Goal: Use online tool/utility: Utilize a website feature to perform a specific function

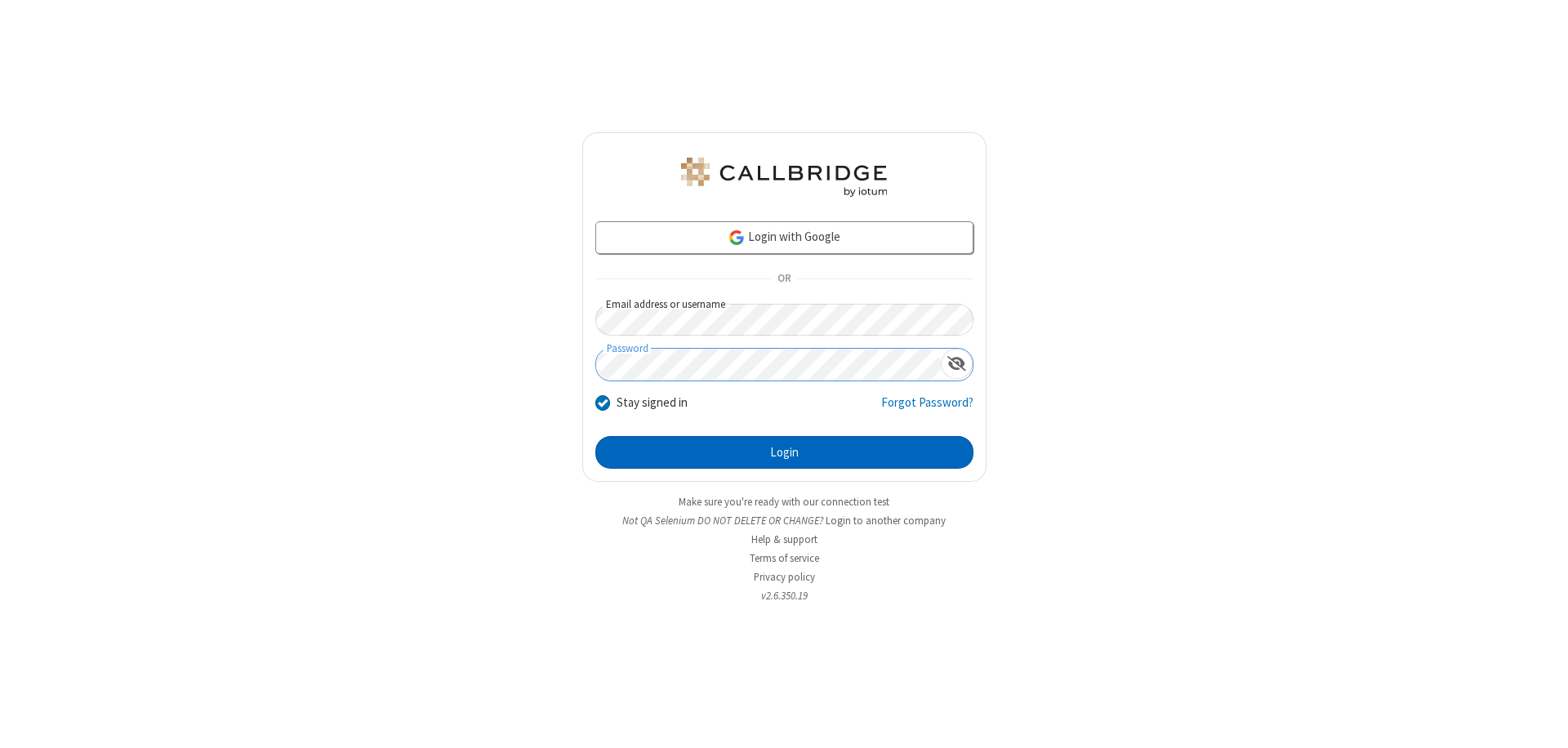
click at [784, 453] on button "Login" at bounding box center [785, 452] width 378 height 32
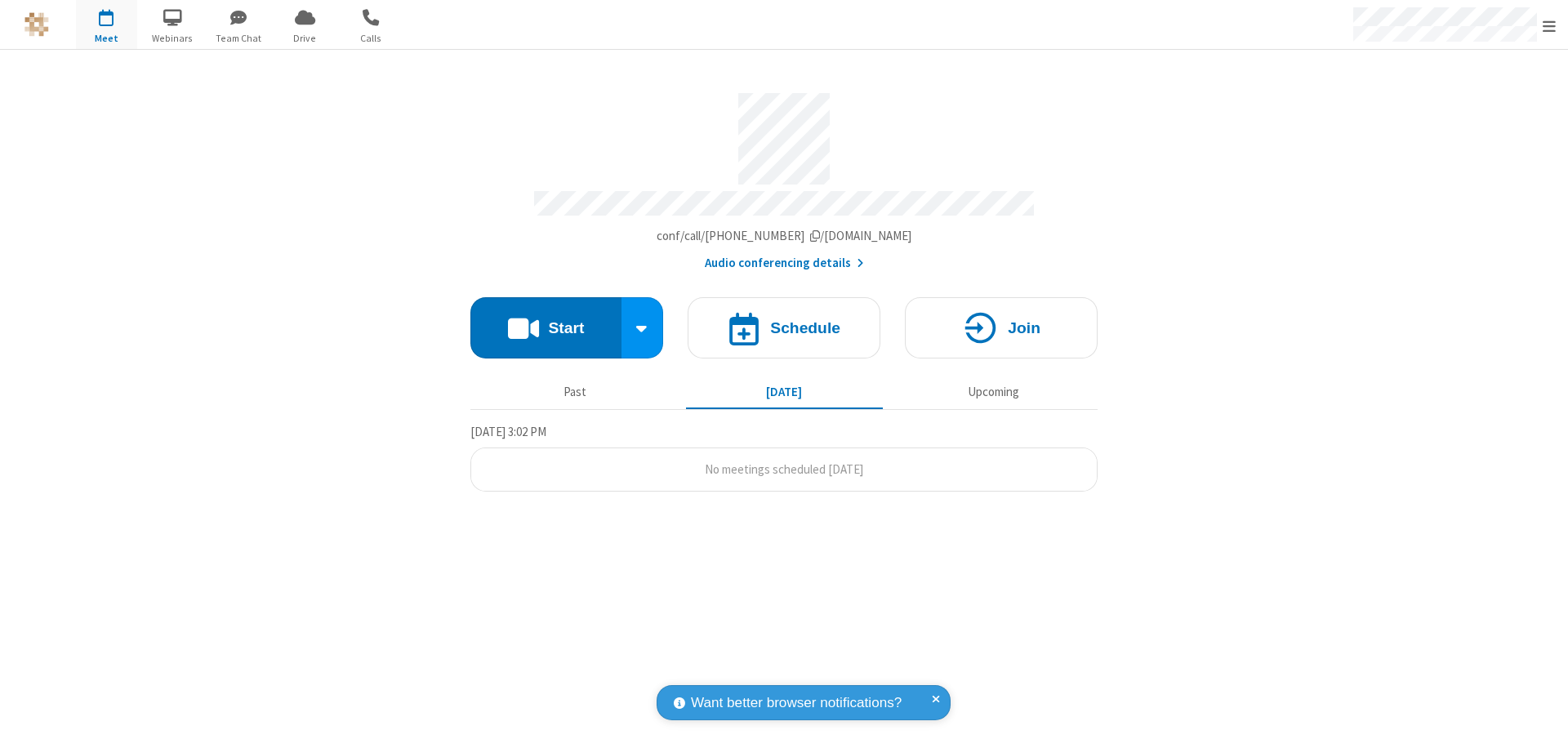
click at [546, 320] on button "Start" at bounding box center [546, 327] width 151 height 61
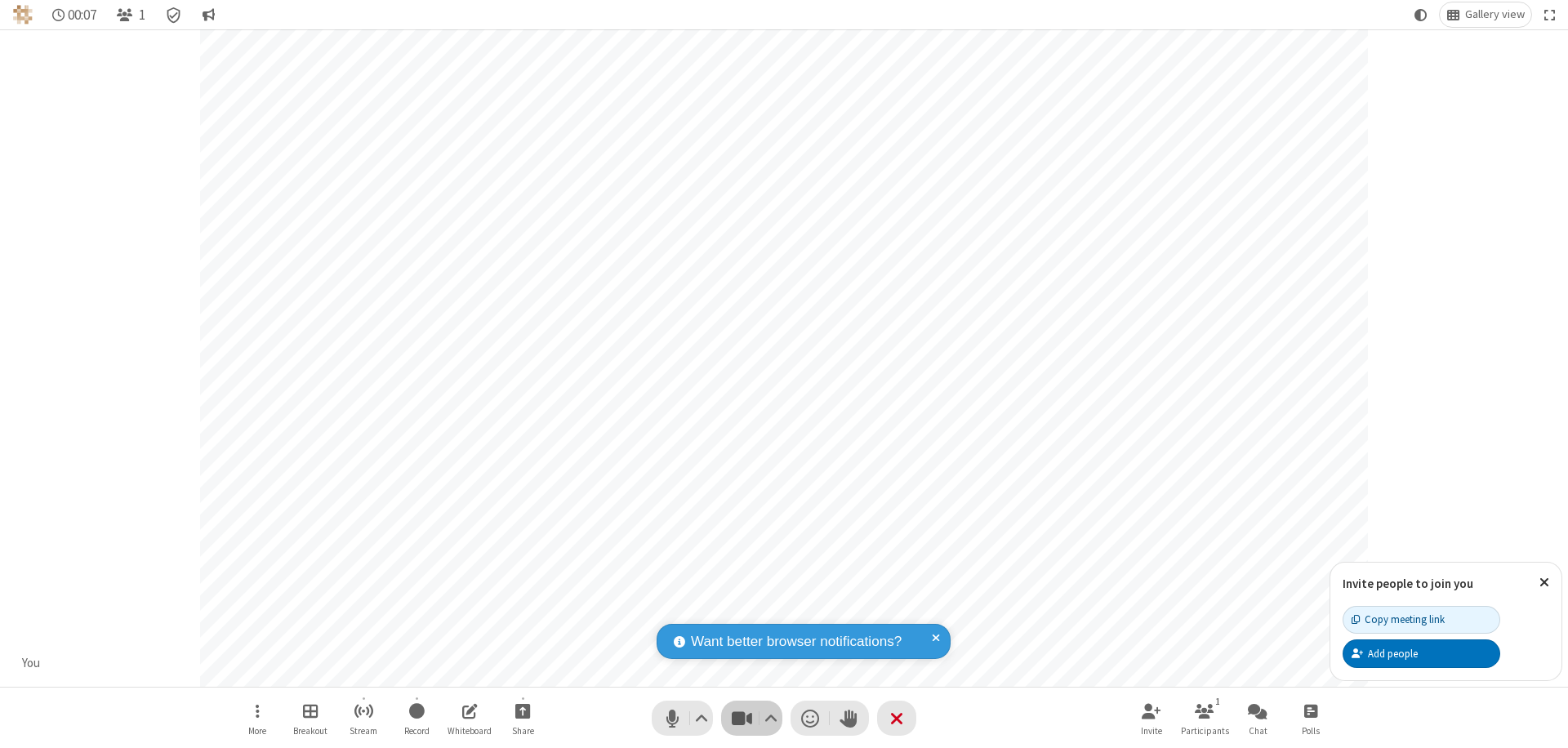
click at [742, 718] on span "Stop video (⌘+Shift+V)" at bounding box center [742, 718] width 25 height 24
click at [742, 718] on span "Start video (⌘+Shift+V)" at bounding box center [742, 718] width 25 height 24
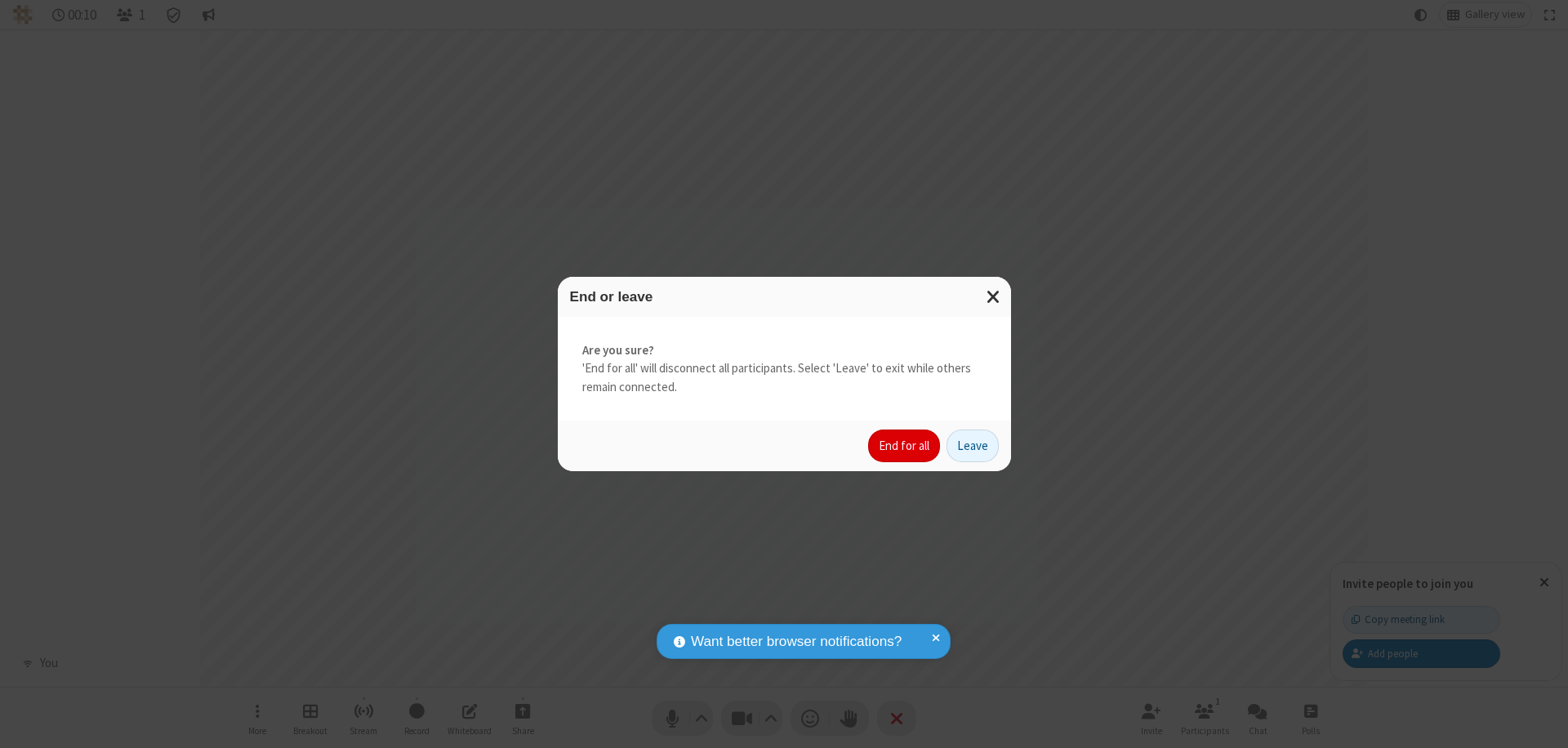
click at [905, 446] on button "End for all" at bounding box center [904, 445] width 72 height 32
